Goal: Find specific page/section: Find specific page/section

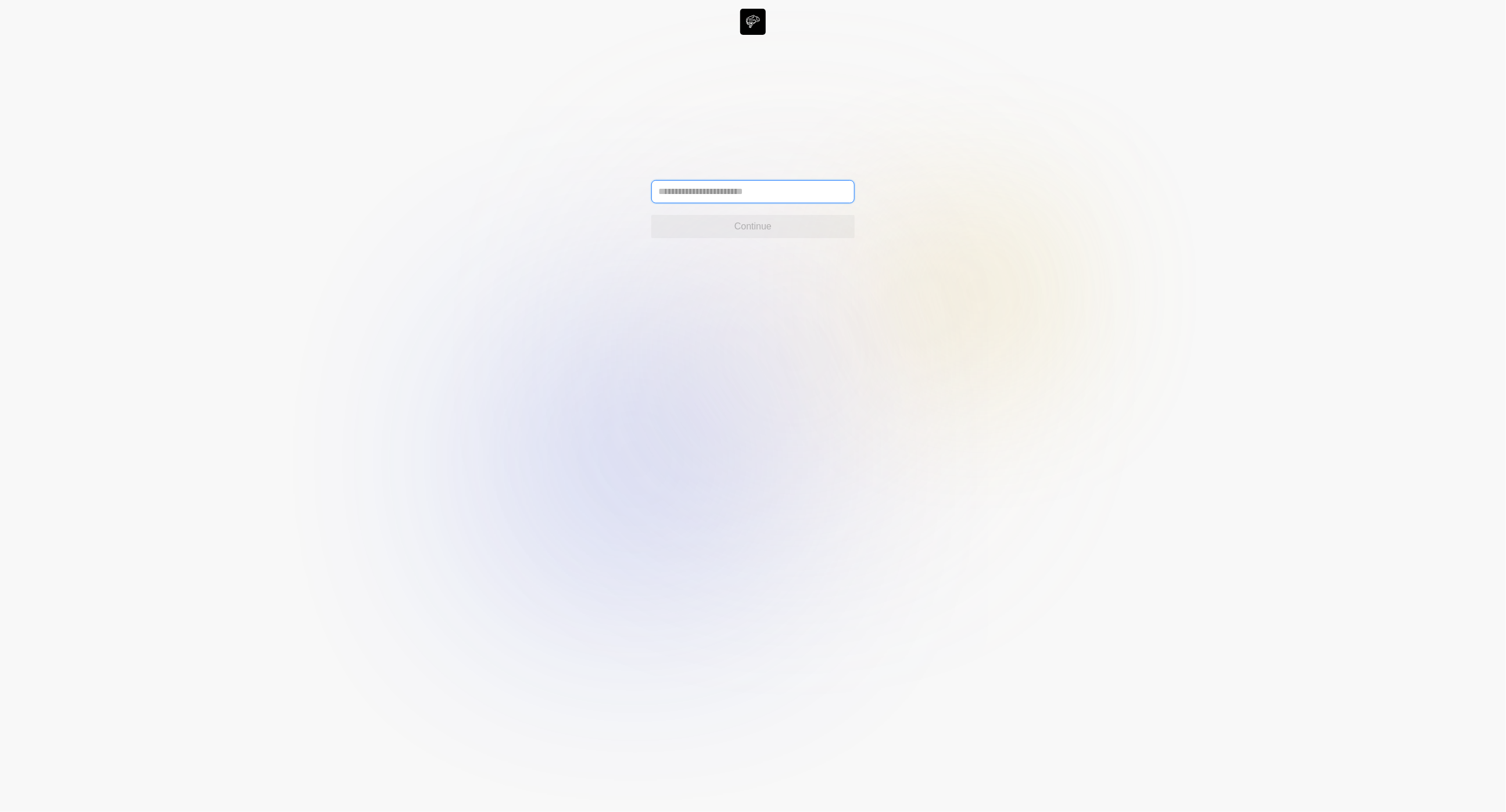
click at [781, 202] on input "text" at bounding box center [753, 191] width 203 height 23
click at [759, 195] on input "text" at bounding box center [753, 191] width 203 height 23
type input "**********"
click at [785, 236] on button "Continue" at bounding box center [753, 226] width 203 height 23
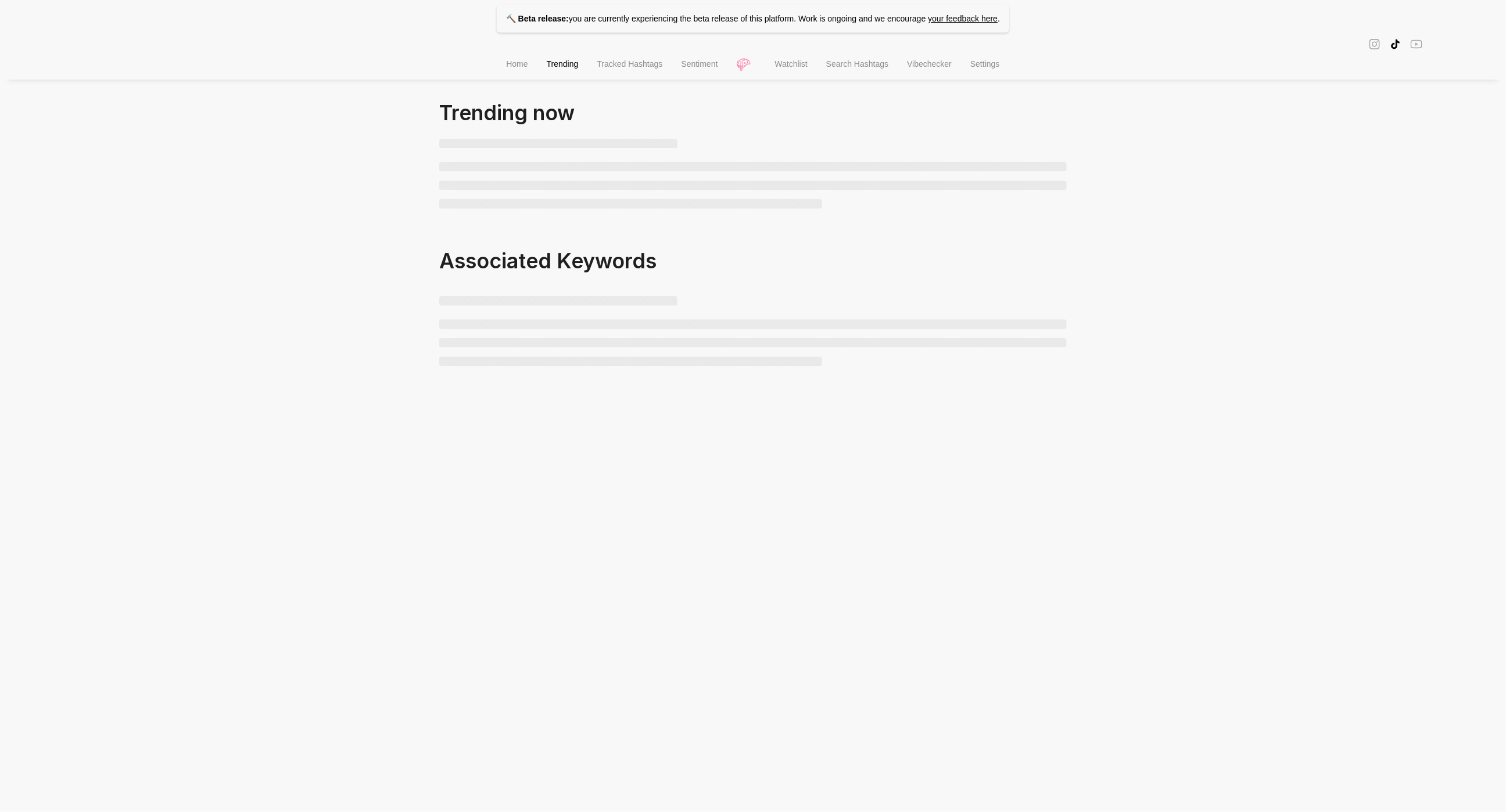
click at [789, 65] on span "Watchlist" at bounding box center [791, 64] width 33 height 9
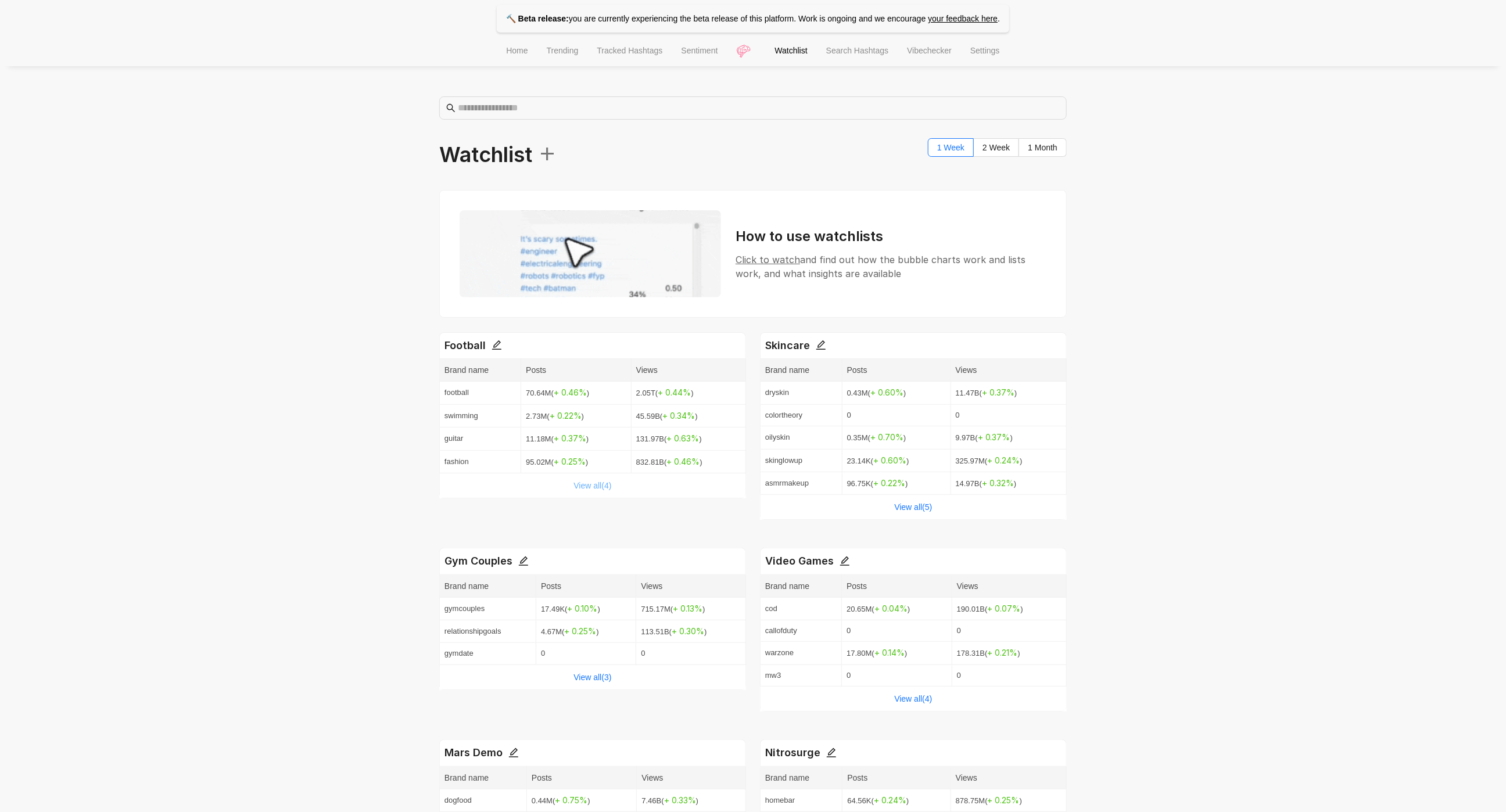
click at [602, 488] on link "View all( 4 )" at bounding box center [592, 486] width 38 height 9
